Goal: Transaction & Acquisition: Purchase product/service

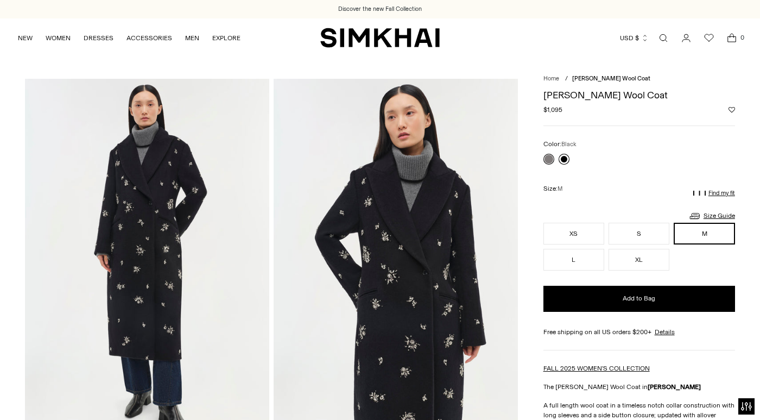
click at [563, 155] on link at bounding box center [564, 159] width 11 height 11
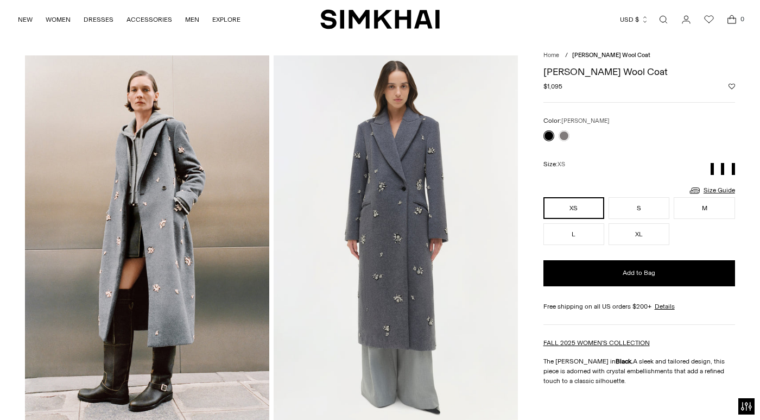
scroll to position [24, 0]
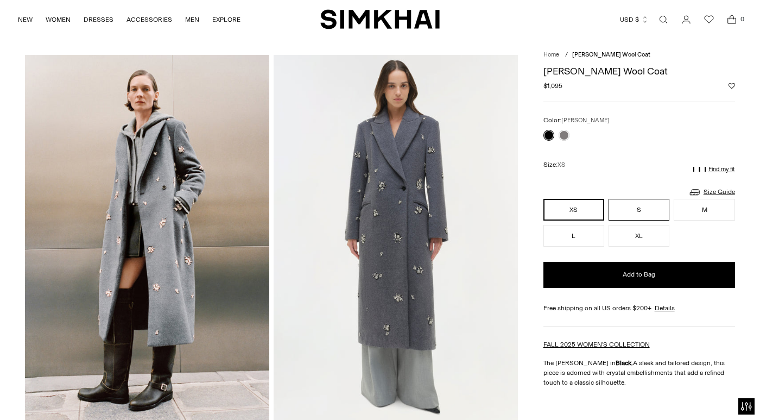
click at [632, 204] on button "S" at bounding box center [639, 210] width 61 height 22
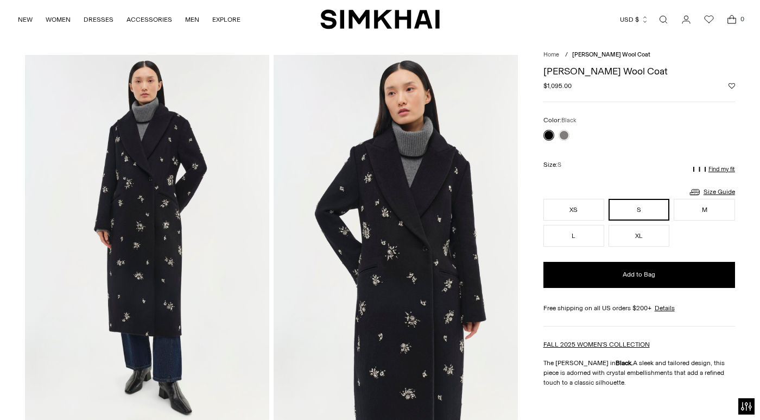
click at [548, 136] on link at bounding box center [548, 135] width 11 height 11
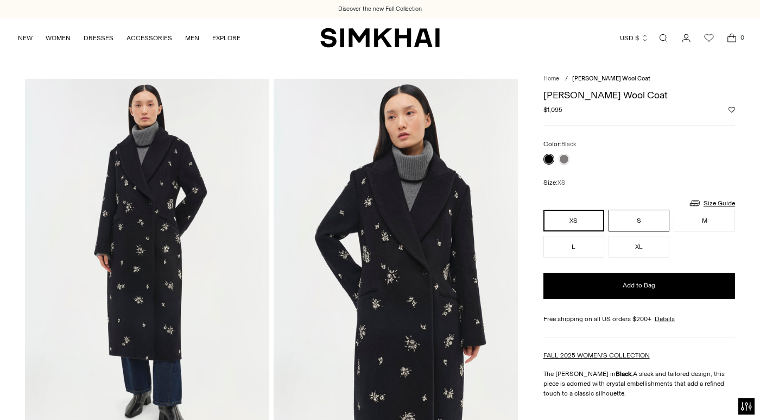
click at [649, 230] on button "S" at bounding box center [639, 221] width 61 height 22
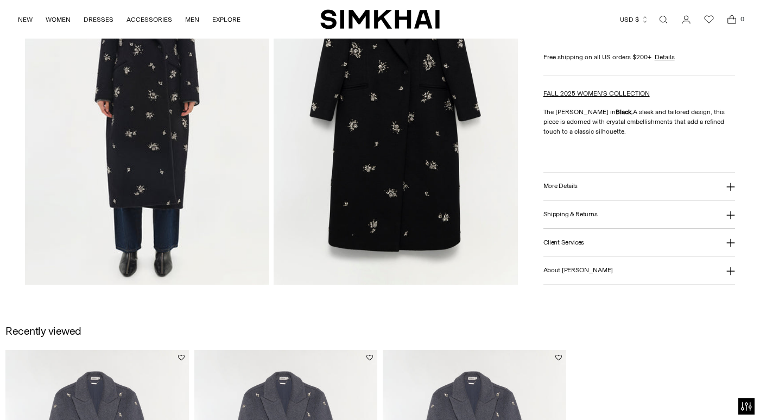
scroll to position [1340, 0]
